Goal: Information Seeking & Learning: Understand process/instructions

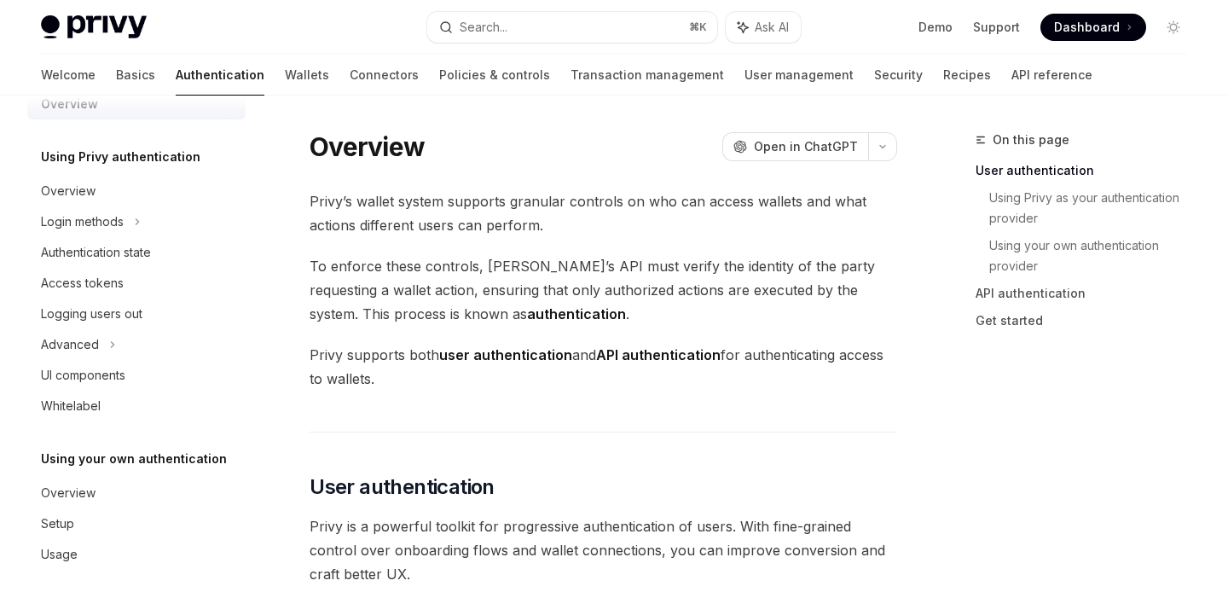
scroll to position [40, 0]
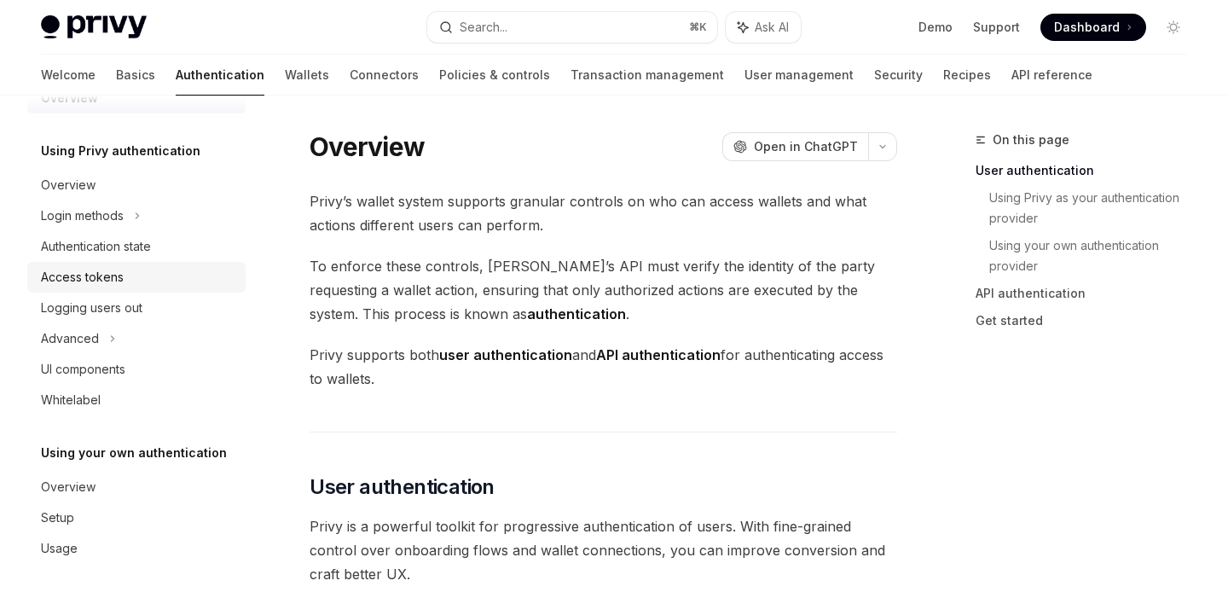
click at [126, 275] on div "Access tokens" at bounding box center [138, 277] width 194 height 20
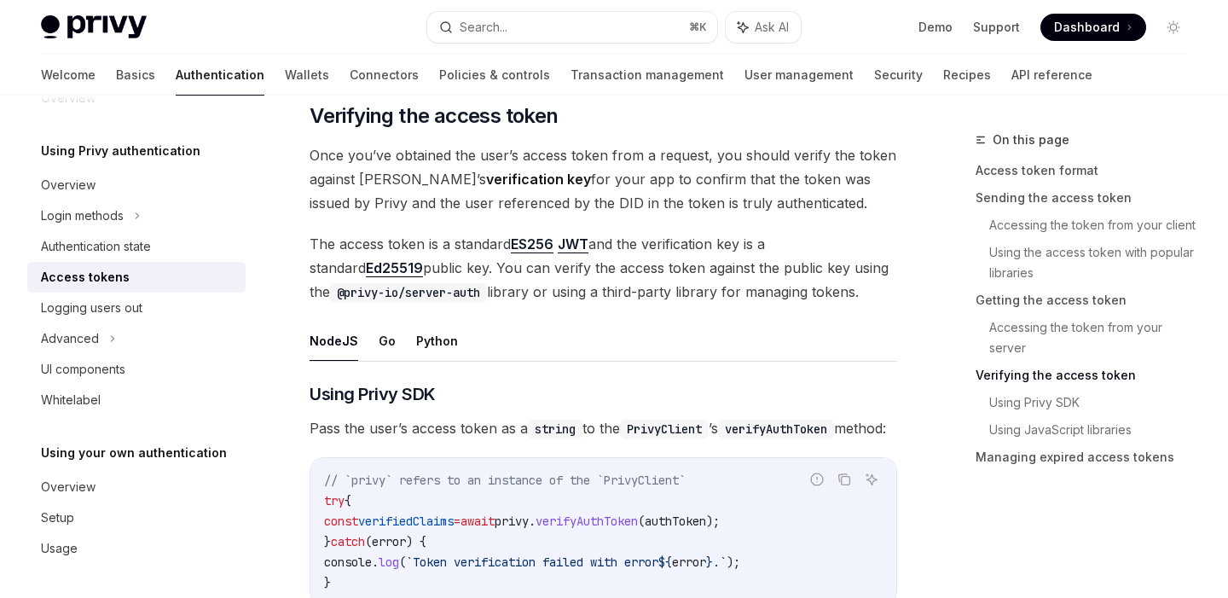
scroll to position [2473, 0]
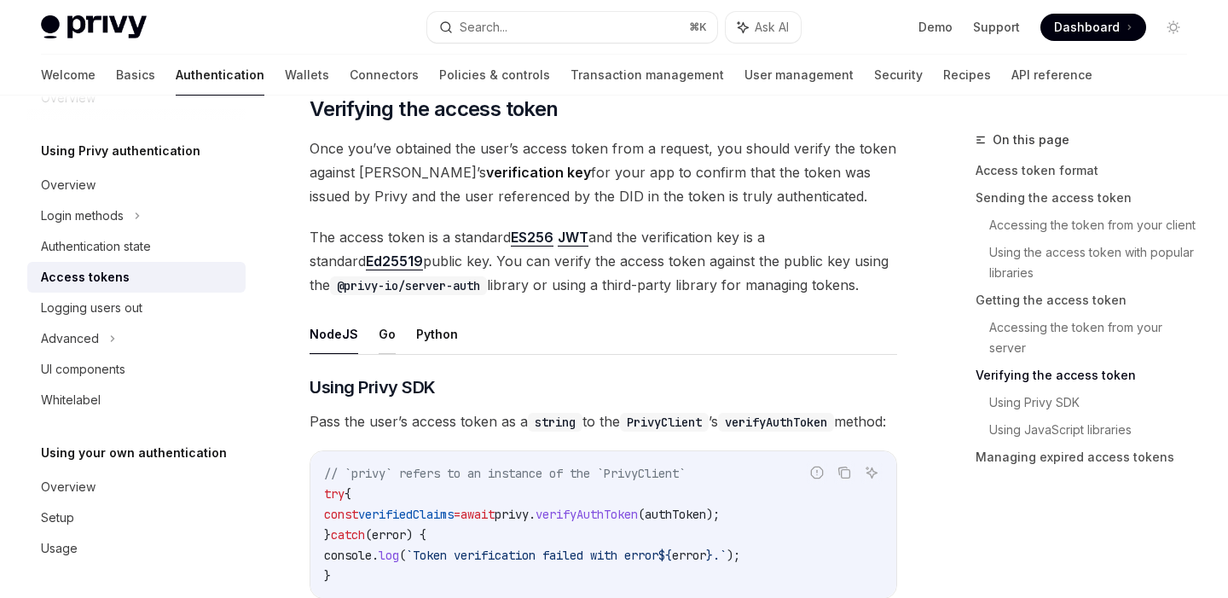
click at [381, 329] on button "Go" at bounding box center [387, 334] width 17 height 40
type textarea "*"
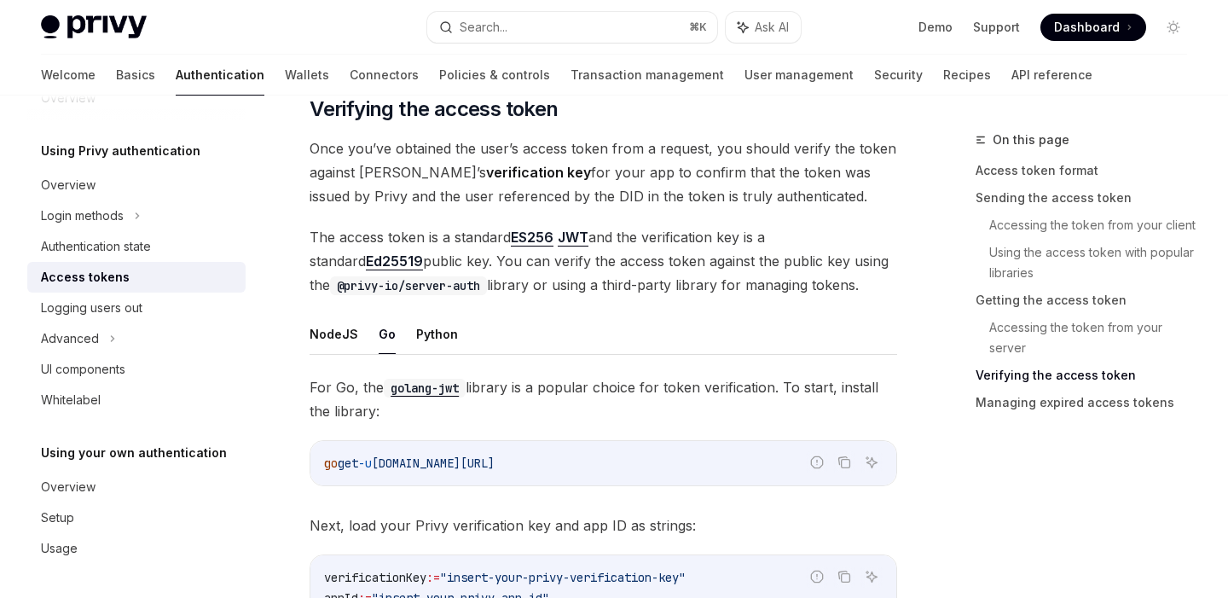
click at [437, 285] on span "The access token is a standard ES256 JWT and the verification key is a standard…" at bounding box center [602, 261] width 587 height 72
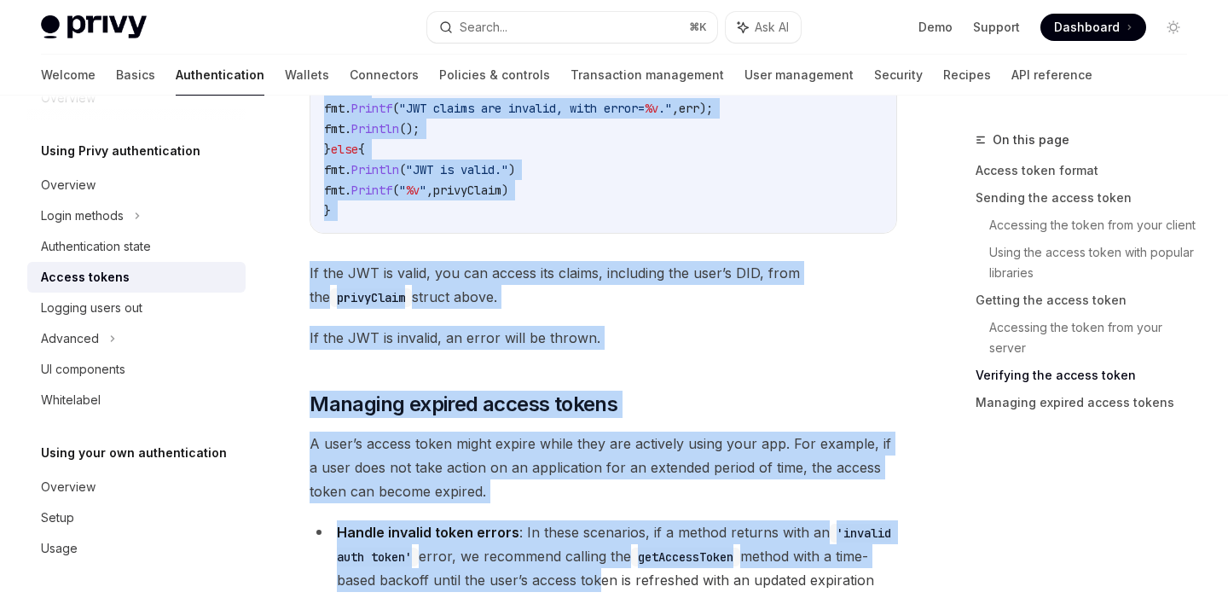
scroll to position [4253, 0]
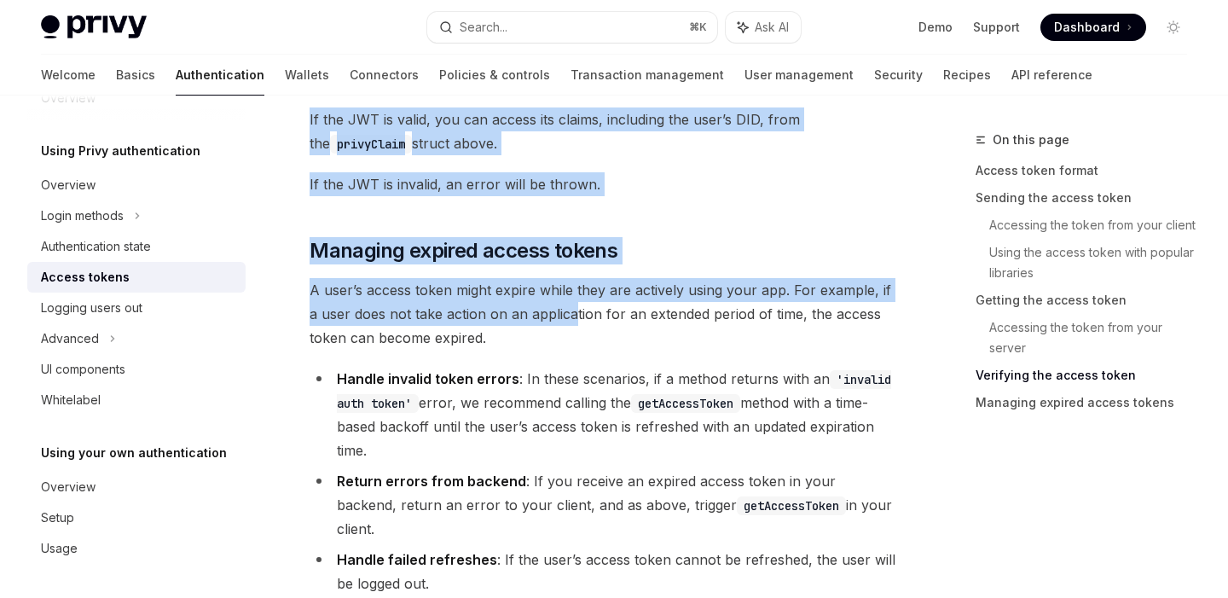
drag, startPoint x: 312, startPoint y: 107, endPoint x: 558, endPoint y: 321, distance: 325.8
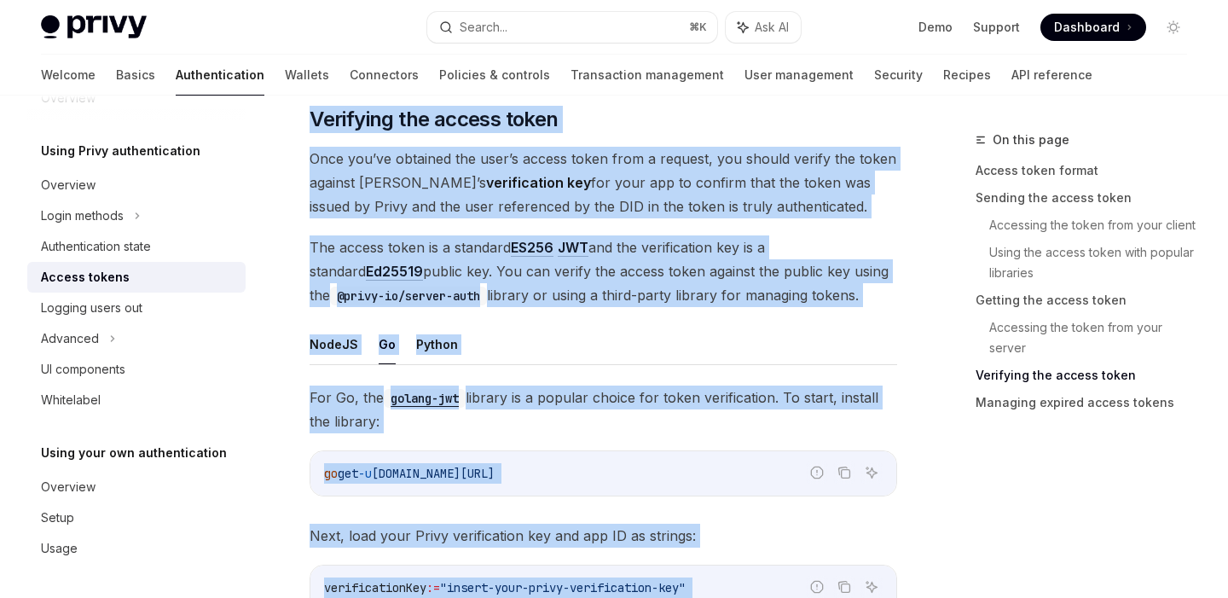
scroll to position [2208, 0]
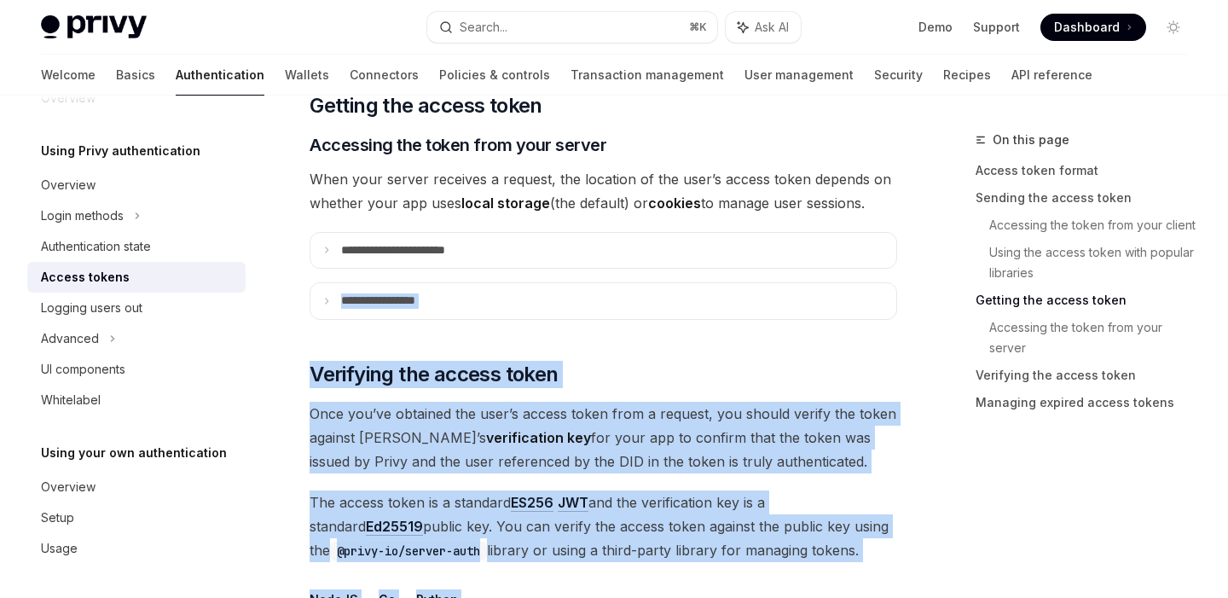
click at [558, 321] on div "**********" at bounding box center [602, 324] width 587 height 4634
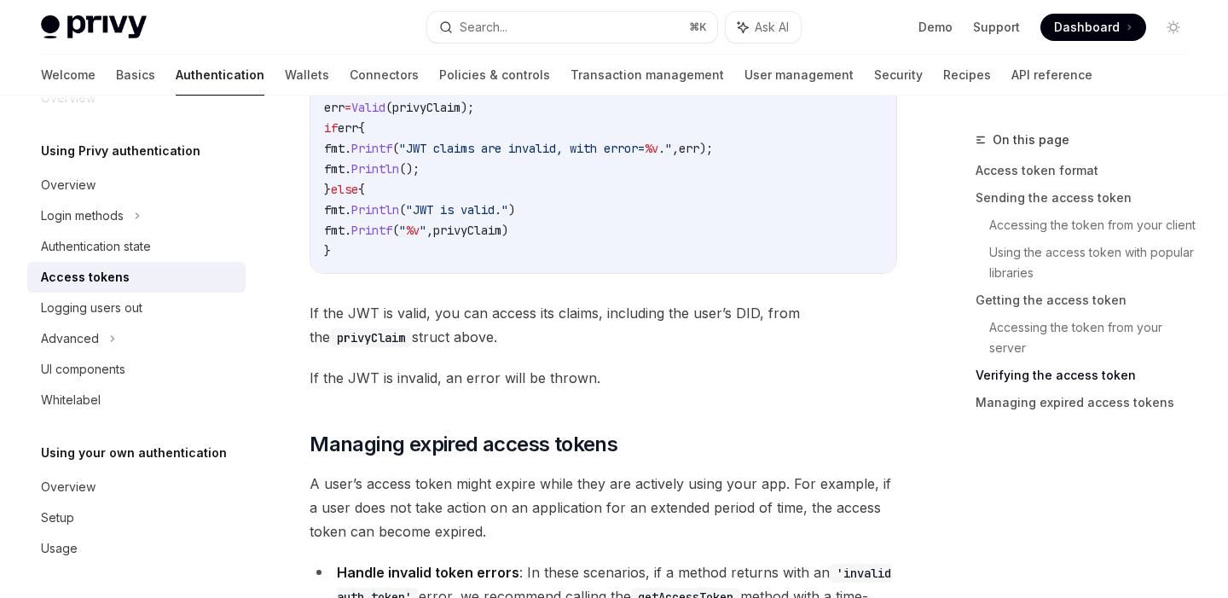
scroll to position [4096, 0]
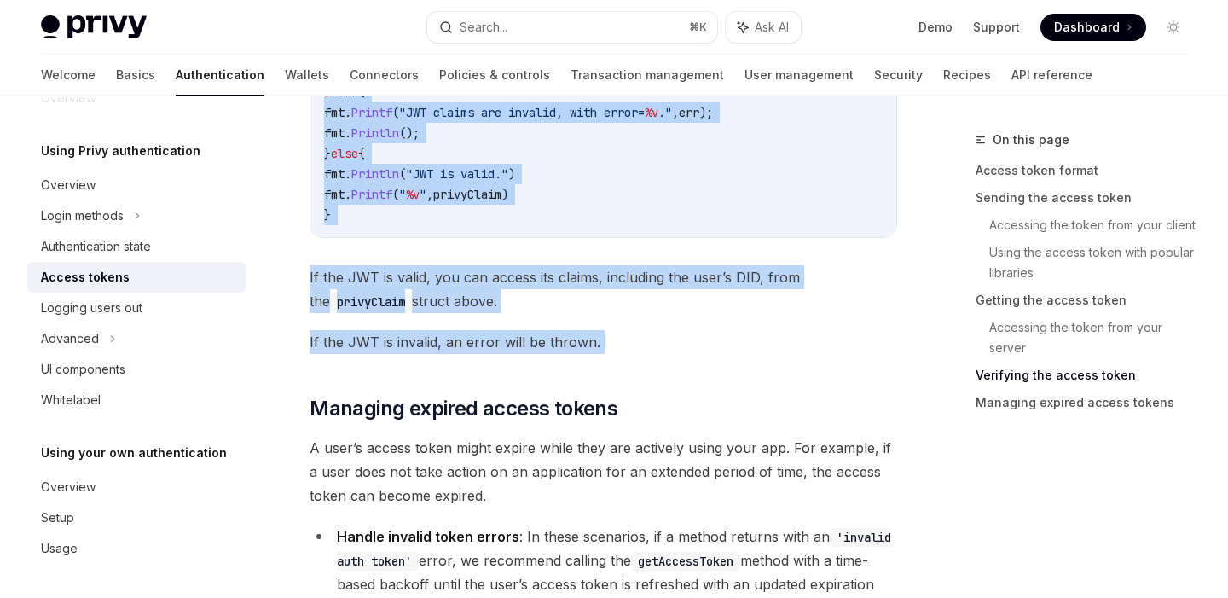
drag, startPoint x: 312, startPoint y: 370, endPoint x: 599, endPoint y: 362, distance: 287.4
copy div "Loremipsu dol sitame conse Adip eli’se doeiusmo tem inci’u labore etdol magn a …"
